Goal: Task Accomplishment & Management: Complete application form

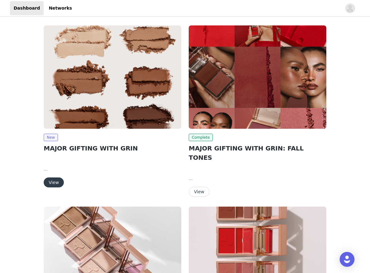
click at [56, 180] on button "View" at bounding box center [54, 182] width 20 height 10
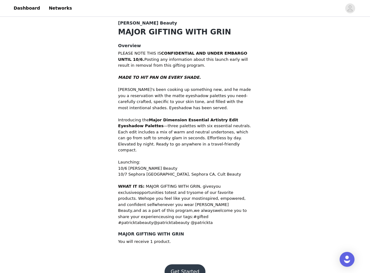
scroll to position [166, 0]
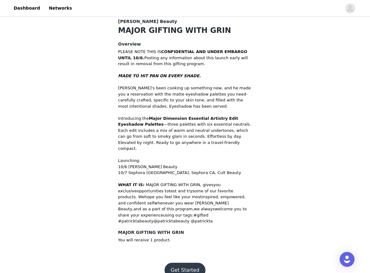
click at [179, 263] on button "Get Started" at bounding box center [185, 270] width 41 height 15
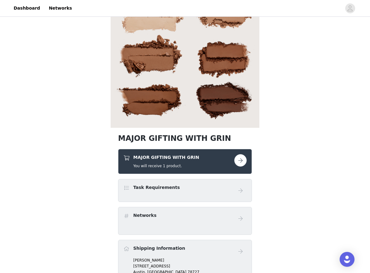
scroll to position [84, 0]
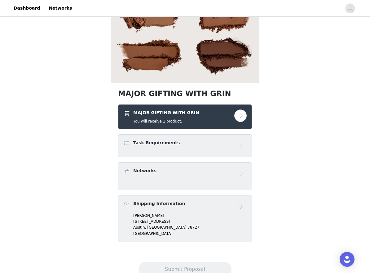
click at [241, 113] on button "button" at bounding box center [240, 115] width 12 height 12
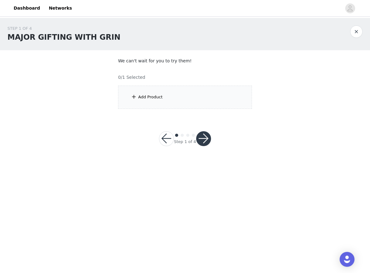
click at [188, 95] on div "Add Product" at bounding box center [185, 97] width 134 height 23
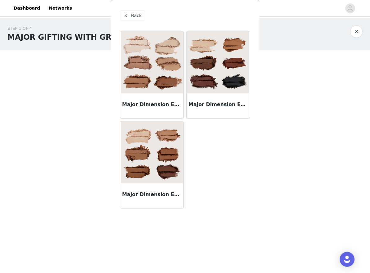
click at [157, 150] on img at bounding box center [152, 152] width 62 height 62
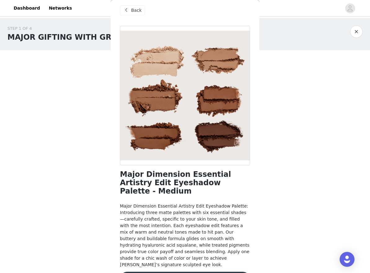
scroll to position [11, 0]
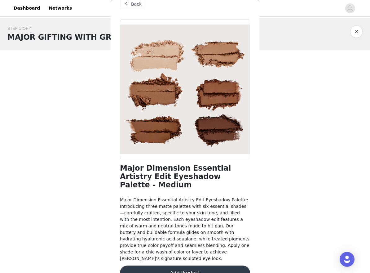
click at [156, 265] on button "Add Product" at bounding box center [185, 272] width 130 height 15
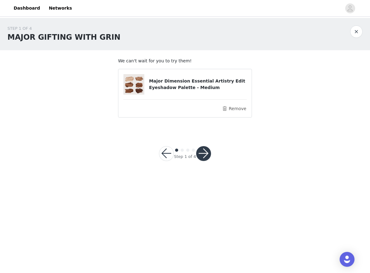
click at [201, 153] on button "button" at bounding box center [203, 153] width 15 height 15
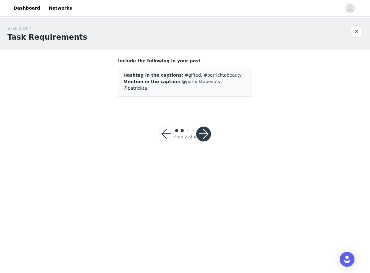
click at [204, 128] on button "button" at bounding box center [203, 133] width 15 height 15
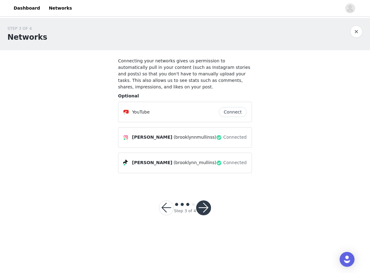
click at [205, 210] on button "button" at bounding box center [203, 207] width 15 height 15
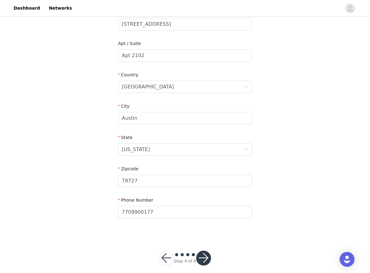
scroll to position [150, 0]
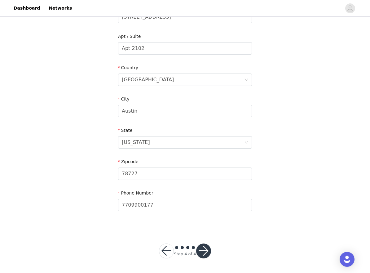
click at [201, 250] on button "button" at bounding box center [203, 250] width 15 height 15
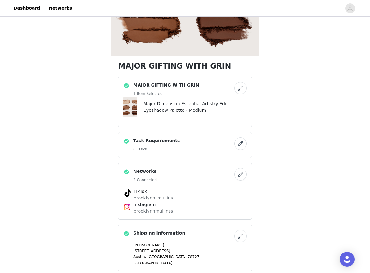
scroll to position [162, 0]
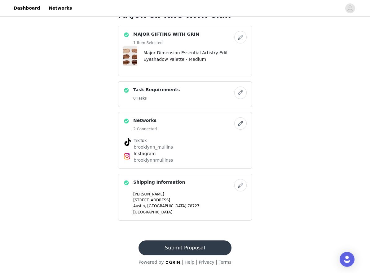
click at [192, 249] on button "Submit Proposal" at bounding box center [185, 247] width 93 height 15
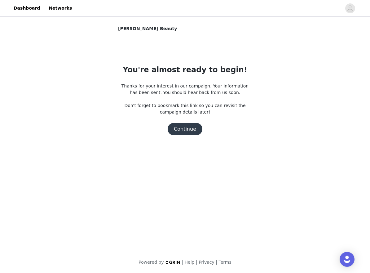
click at [194, 131] on button "Continue" at bounding box center [185, 129] width 35 height 12
